Goal: Task Accomplishment & Management: Use online tool/utility

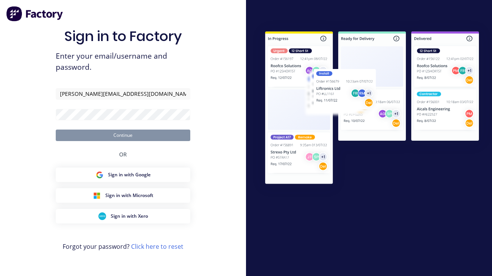
type input "[PERSON_NAME][EMAIL_ADDRESS][DOMAIN_NAME]"
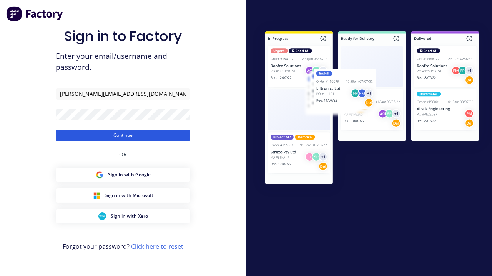
click at [123, 135] on button "Continue" at bounding box center [123, 136] width 134 height 12
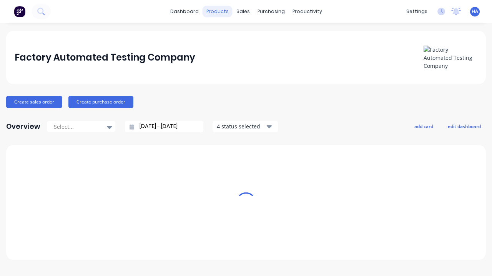
click at [220, 12] on div "products" at bounding box center [217, 12] width 30 height 12
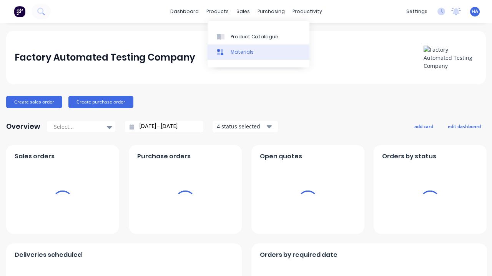
click at [258, 52] on link "Materials" at bounding box center [258, 52] width 102 height 15
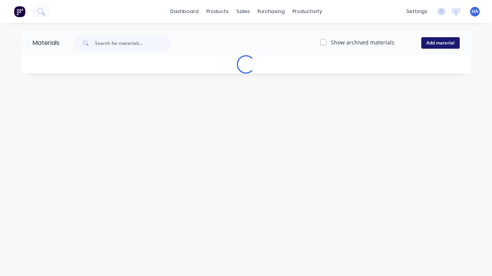
click at [440, 43] on button "Add material" at bounding box center [440, 43] width 38 height 12
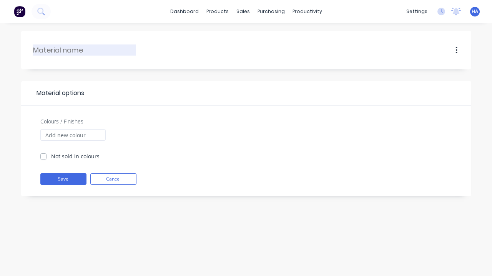
click at [84, 50] on input "text" at bounding box center [84, 50] width 103 height 10
type input "hi"
click at [73, 135] on input "Colours / Finishes" at bounding box center [72, 135] width 65 height 12
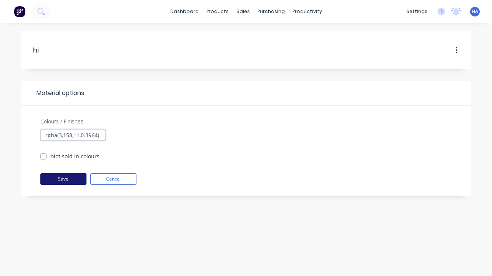
type input "rgba(3,158,11,0.3964)"
click at [63, 179] on button "Save" at bounding box center [63, 180] width 46 height 12
checkbox input "true"
